Goal: Task Accomplishment & Management: Complete application form

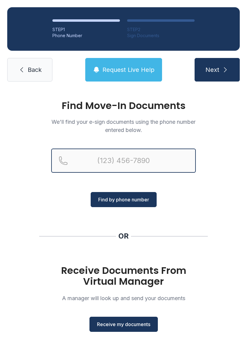
click at [156, 161] on input "Reservation phone number" at bounding box center [123, 160] width 145 height 24
type input "[PHONE_NUMBER]"
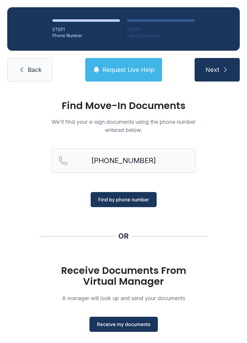
click at [135, 199] on span "Find by phone number" at bounding box center [123, 199] width 51 height 7
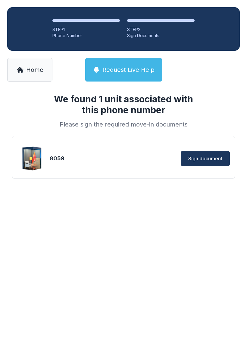
click at [196, 154] on button "Sign document" at bounding box center [205, 158] width 49 height 15
click at [214, 154] on button "Sign document" at bounding box center [205, 158] width 49 height 15
click at [43, 69] on link "Home" at bounding box center [29, 70] width 45 height 24
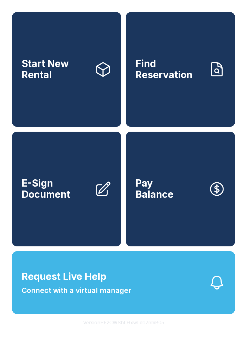
click at [42, 76] on span "Start New Rental" at bounding box center [56, 69] width 68 height 22
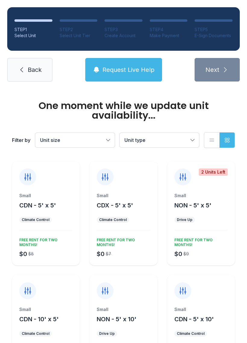
click at [32, 79] on link "Back" at bounding box center [29, 70] width 45 height 24
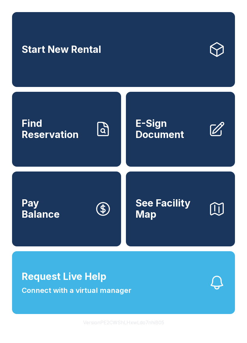
click at [40, 74] on link "Start New Rental" at bounding box center [123, 49] width 223 height 75
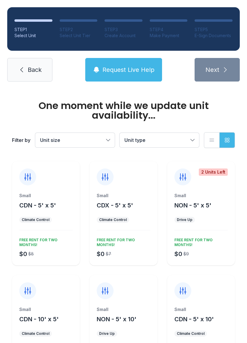
click at [37, 72] on span "Back" at bounding box center [35, 69] width 14 height 8
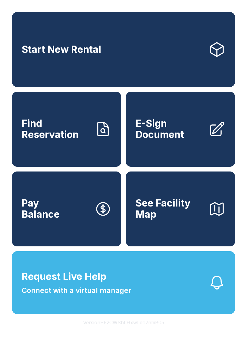
click at [207, 135] on link "E-Sign Document" at bounding box center [180, 129] width 109 height 75
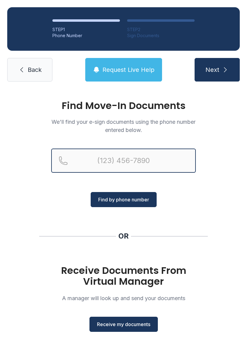
click at [156, 162] on input "Reservation phone number" at bounding box center [123, 160] width 145 height 24
type input "[PHONE_NUMBER]"
click at [217, 70] on button "Next" at bounding box center [217, 70] width 45 height 24
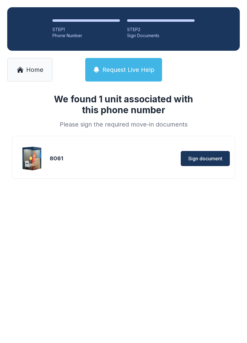
click at [214, 159] on span "Sign document" at bounding box center [206, 158] width 34 height 7
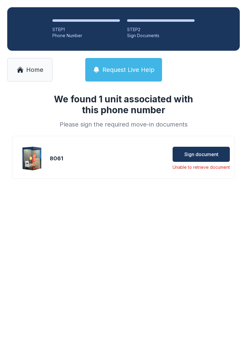
click at [225, 155] on button "Sign document" at bounding box center [201, 154] width 57 height 15
click at [215, 147] on button "Sign document" at bounding box center [201, 154] width 57 height 15
click at [218, 156] on span "Sign document" at bounding box center [202, 154] width 34 height 7
click at [215, 156] on span "Sign document" at bounding box center [202, 154] width 34 height 7
click at [219, 142] on div "8061 Sign document Unable to retrieve document" at bounding box center [123, 157] width 223 height 43
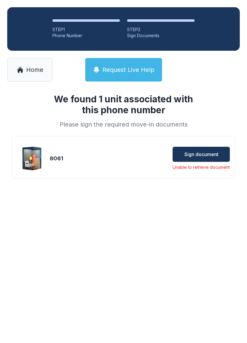
click at [225, 156] on button "Sign document" at bounding box center [201, 154] width 57 height 15
click at [43, 60] on link "Home" at bounding box center [29, 70] width 45 height 24
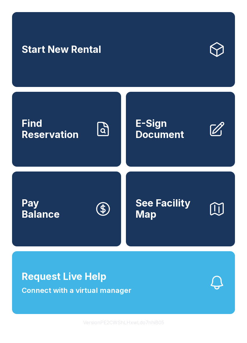
click at [179, 138] on span "E-Sign Document" at bounding box center [170, 129] width 68 height 22
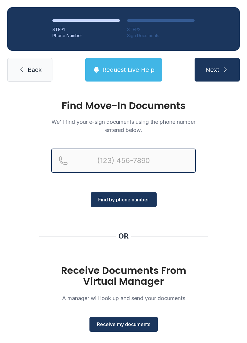
click at [147, 163] on input "Reservation phone number" at bounding box center [123, 160] width 145 height 24
type input "[PHONE_NUMBER]"
click at [217, 70] on button "Next" at bounding box center [217, 70] width 45 height 24
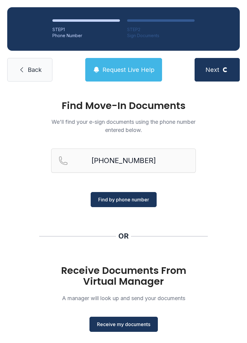
click at [129, 198] on span "Find by phone number" at bounding box center [123, 199] width 51 height 7
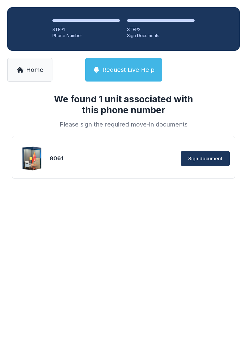
click at [213, 153] on button "Sign document" at bounding box center [205, 158] width 49 height 15
